Goal: Information Seeking & Learning: Stay updated

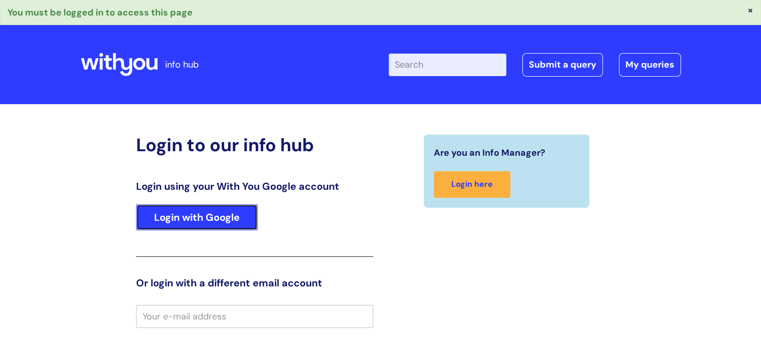
click at [238, 228] on link "Login with Google" at bounding box center [197, 217] width 122 height 26
